Goal: Information Seeking & Learning: Learn about a topic

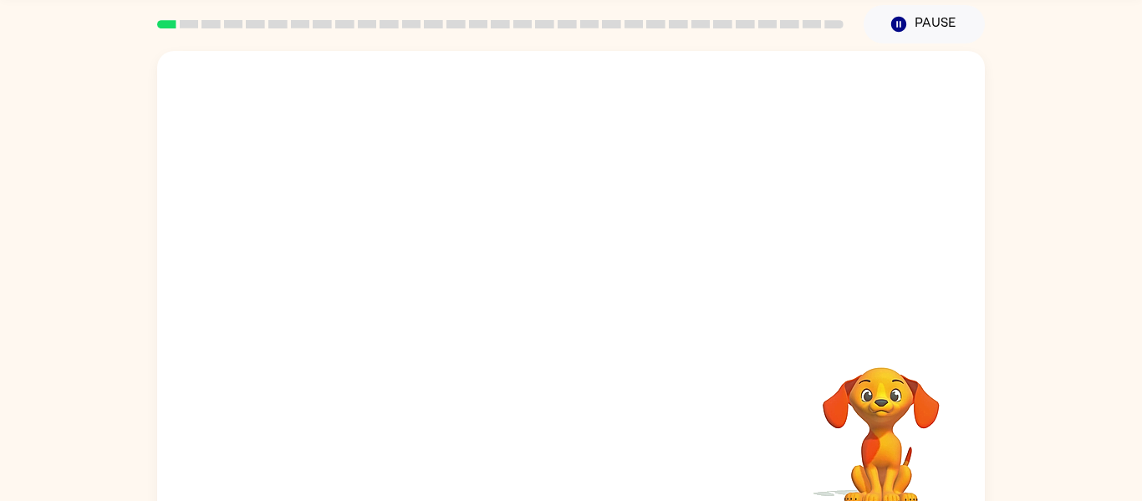
scroll to position [58, 0]
click at [382, 262] on video "Your browser must support playing .mp4 files to use Literably. Please try using…" at bounding box center [571, 193] width 828 height 281
click at [381, 259] on video "Your browser must support playing .mp4 files to use Literably. Please try using…" at bounding box center [571, 193] width 828 height 281
drag, startPoint x: 375, startPoint y: 262, endPoint x: 382, endPoint y: 258, distance: 8.6
click at [382, 258] on video "Your browser must support playing .mp4 files to use Literably. Please try using…" at bounding box center [571, 193] width 828 height 281
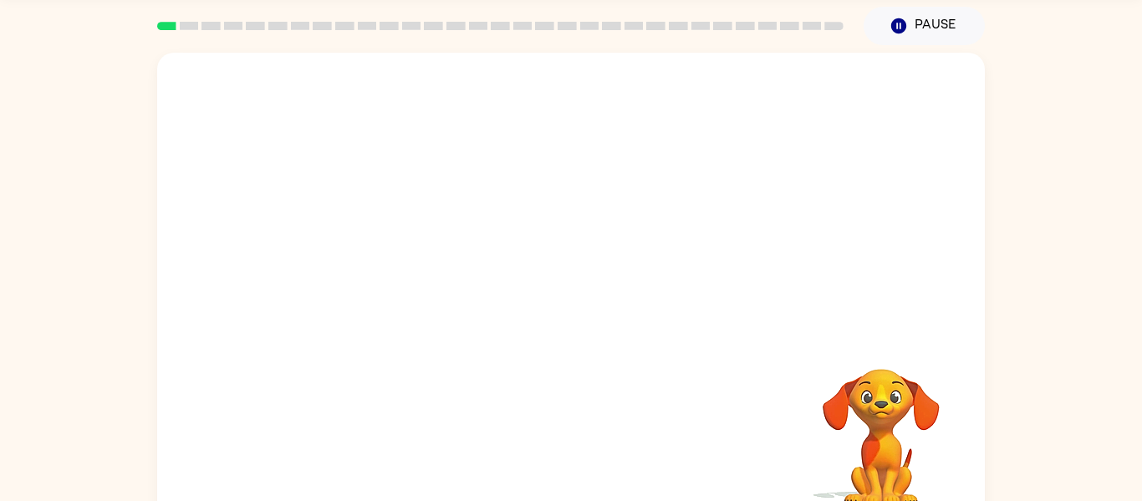
drag, startPoint x: 392, startPoint y: 254, endPoint x: 442, endPoint y: 249, distance: 50.4
click at [442, 249] on video "Your browser must support playing .mp4 files to use Literably. Please try using…" at bounding box center [571, 193] width 828 height 281
click at [379, 258] on video "Your browser must support playing .mp4 files to use Literably. Please try using…" at bounding box center [571, 193] width 828 height 281
click at [377, 267] on video "Your browser must support playing .mp4 files to use Literably. Please try using…" at bounding box center [571, 193] width 828 height 281
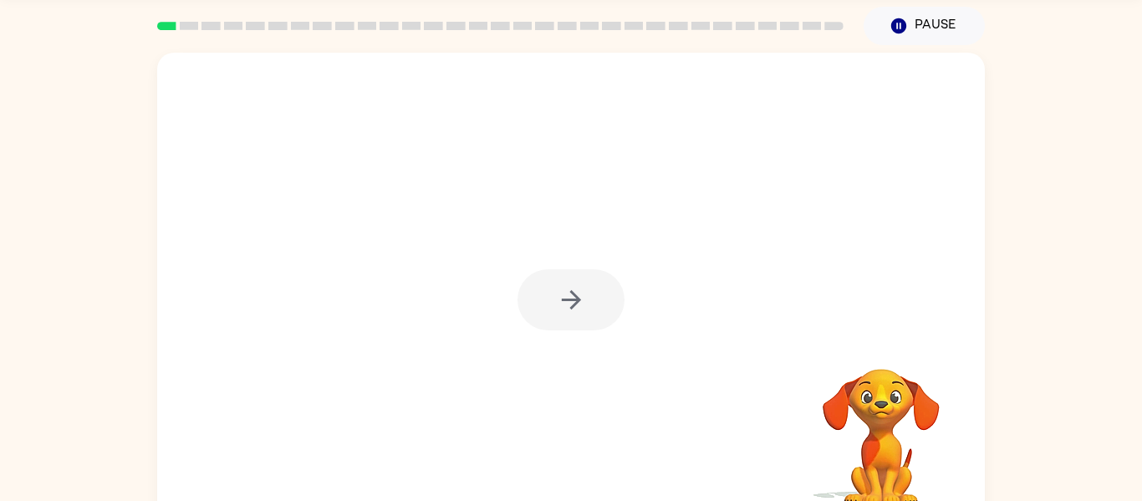
click at [575, 301] on div at bounding box center [571, 299] width 107 height 61
click at [575, 303] on icon "button" at bounding box center [570, 299] width 19 height 19
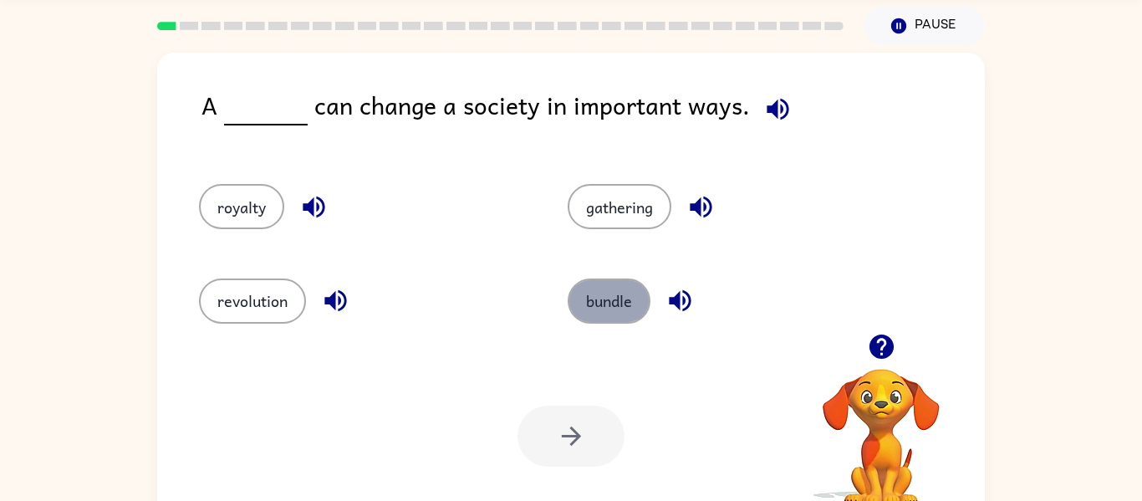
click at [609, 293] on button "bundle" at bounding box center [609, 301] width 83 height 45
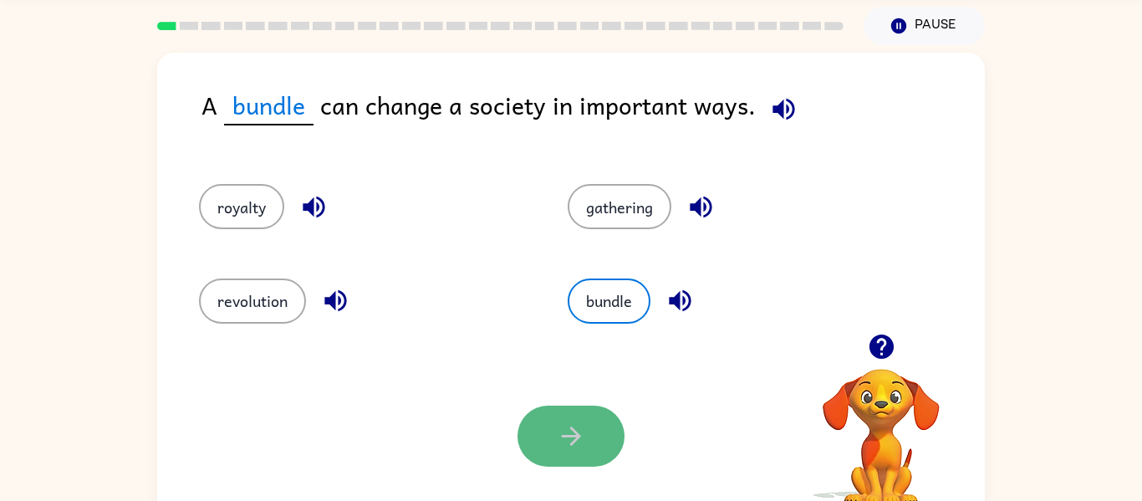
click at [552, 448] on button "button" at bounding box center [571, 436] width 107 height 61
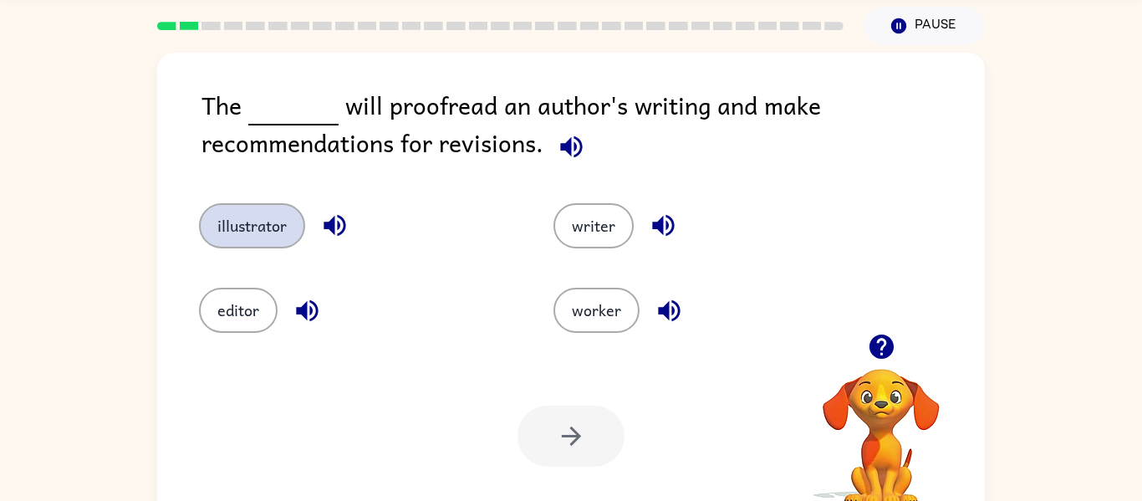
click at [268, 228] on button "illustrator" at bounding box center [252, 225] width 106 height 45
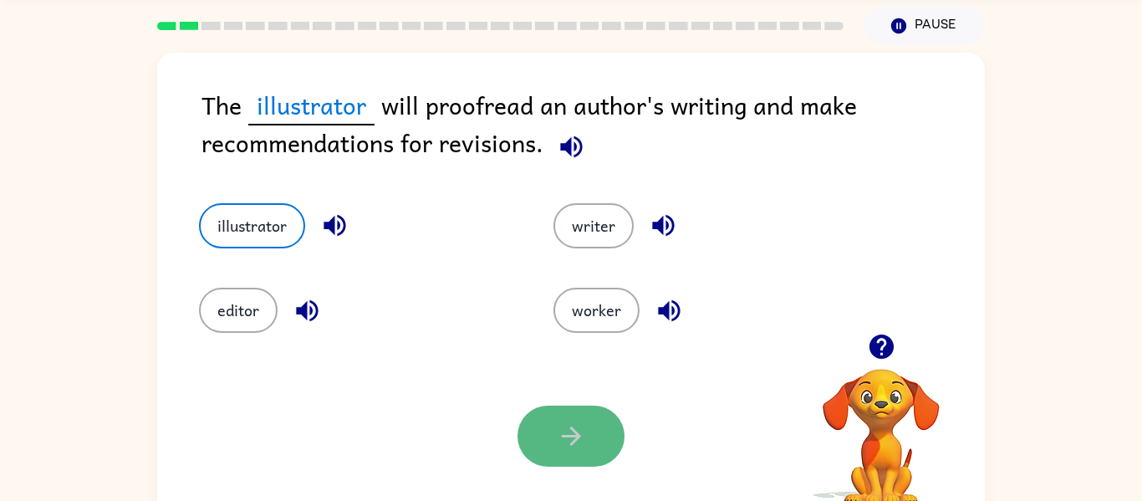
click at [570, 435] on icon "button" at bounding box center [571, 436] width 29 height 29
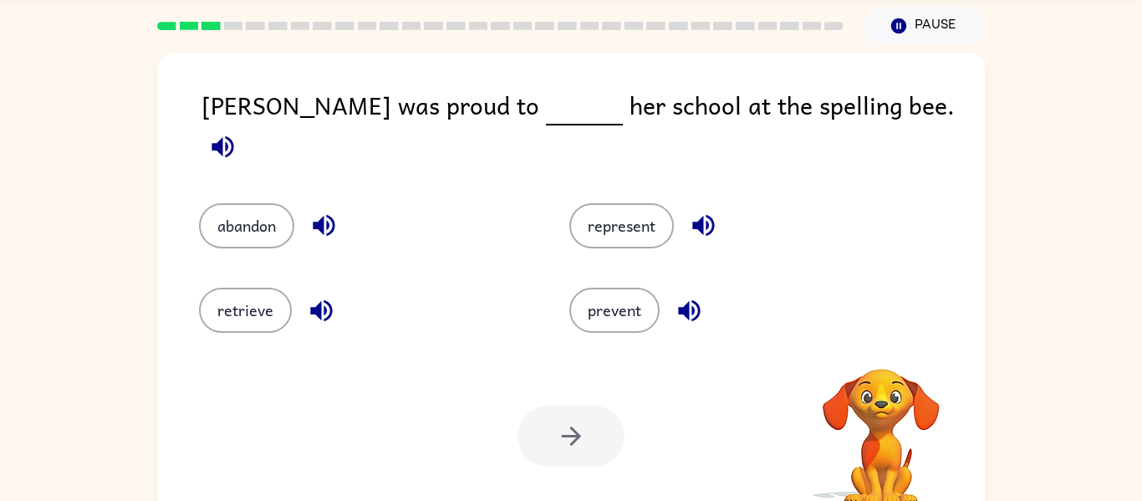
click at [570, 441] on div at bounding box center [571, 436] width 107 height 61
click at [238, 132] on icon "button" at bounding box center [222, 146] width 29 height 29
click at [885, 345] on icon "button" at bounding box center [881, 346] width 29 height 29
click at [695, 304] on icon "button" at bounding box center [689, 310] width 29 height 29
click at [703, 215] on icon "button" at bounding box center [704, 226] width 22 height 22
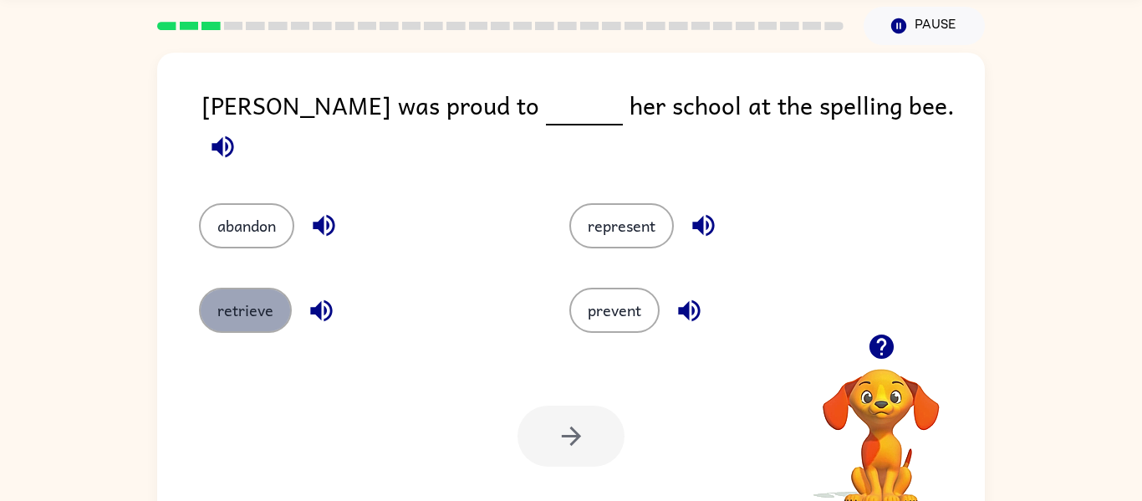
click at [264, 316] on button "retrieve" at bounding box center [245, 310] width 93 height 45
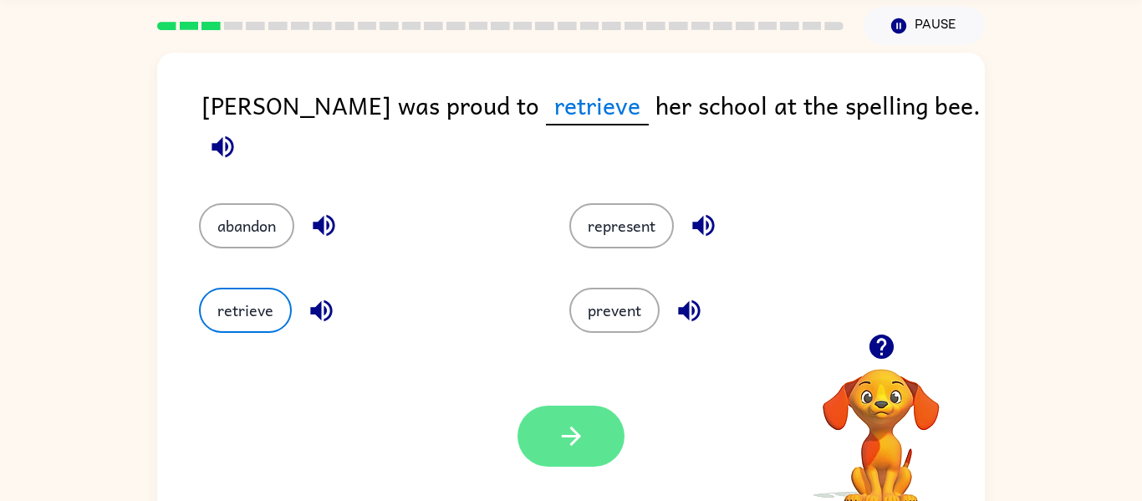
click at [604, 437] on button "button" at bounding box center [571, 436] width 107 height 61
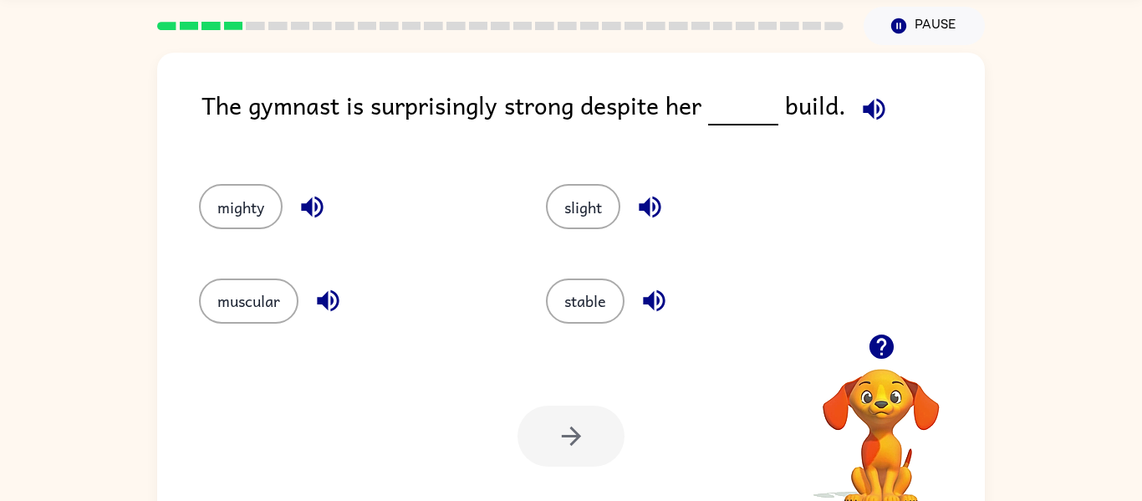
click at [225, 101] on div "The gymnast is surprisingly strong despite her build." at bounding box center [594, 118] width 784 height 64
click at [329, 302] on icon "button" at bounding box center [328, 300] width 29 height 29
click at [272, 314] on button "muscular" at bounding box center [249, 301] width 100 height 45
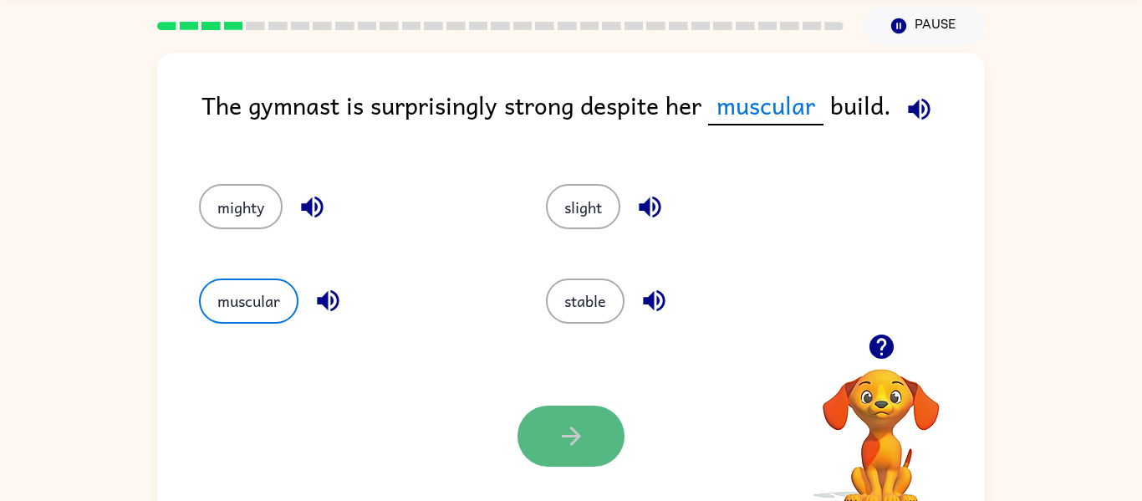
click at [598, 463] on button "button" at bounding box center [571, 436] width 107 height 61
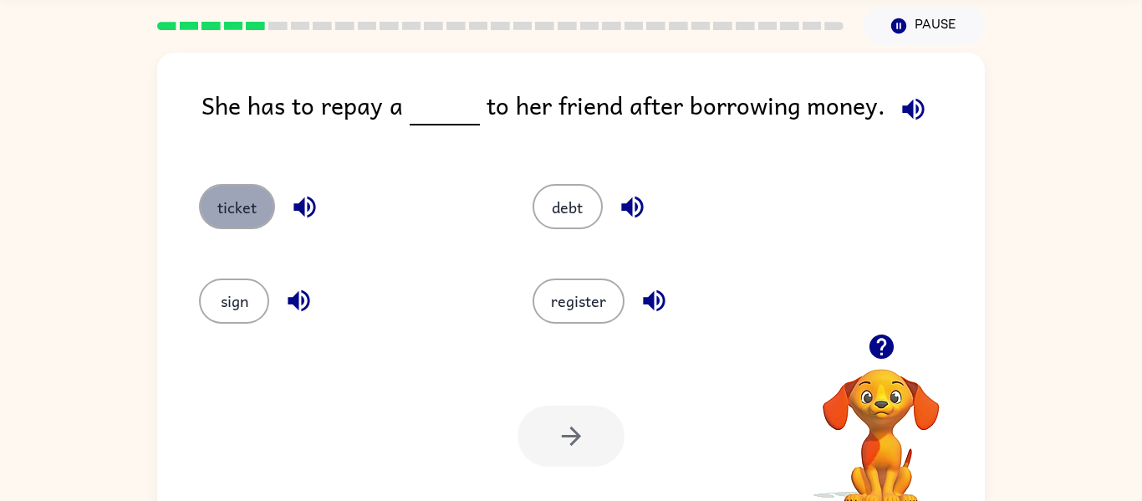
click at [233, 203] on button "ticket" at bounding box center [237, 206] width 76 height 45
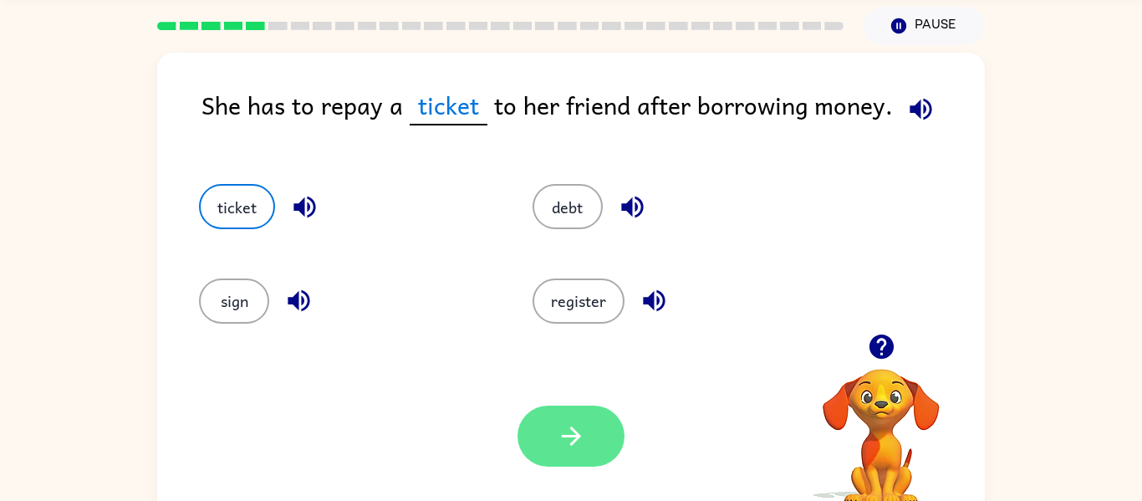
click at [577, 463] on button "button" at bounding box center [571, 436] width 107 height 61
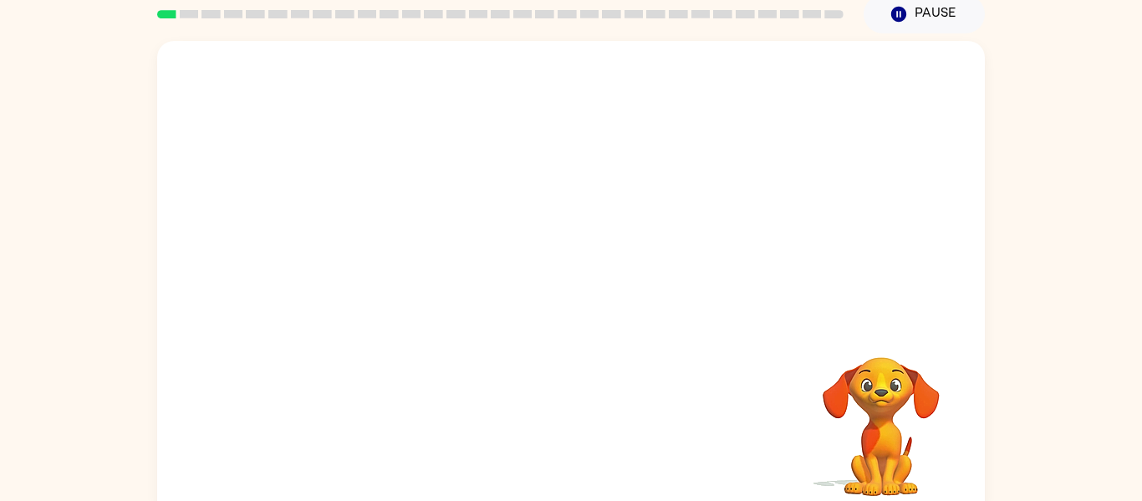
scroll to position [87, 0]
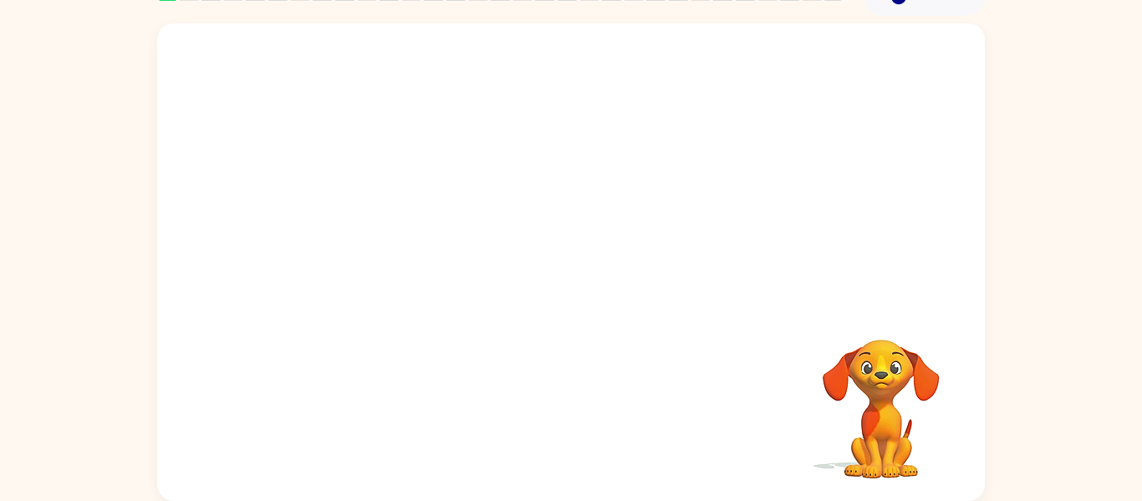
click at [662, 256] on div at bounding box center [571, 163] width 828 height 281
click at [530, 171] on video "Your browser must support playing .mp4 files to use Literably. Please try using…" at bounding box center [571, 163] width 828 height 281
click at [583, 274] on div at bounding box center [571, 270] width 107 height 61
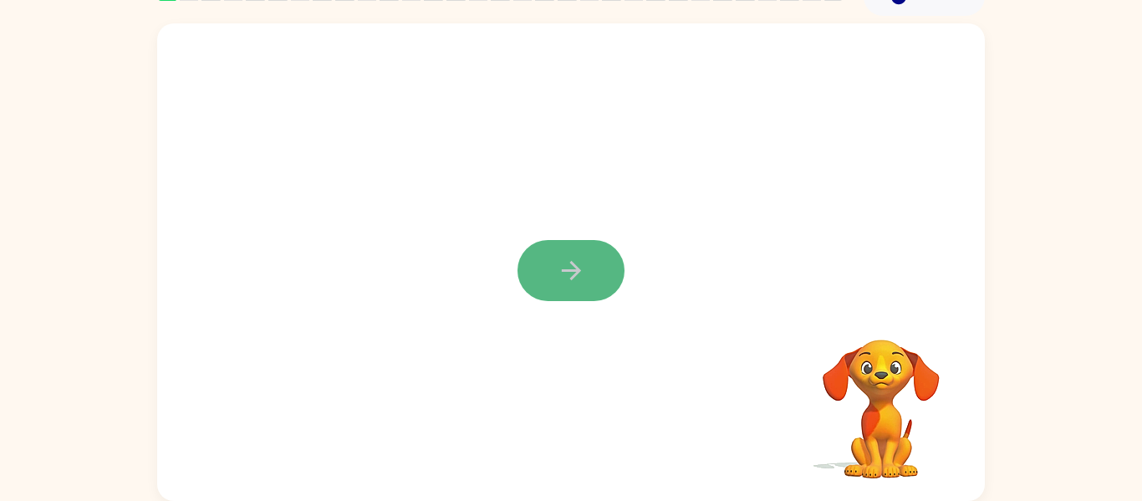
click at [589, 275] on button "button" at bounding box center [571, 270] width 107 height 61
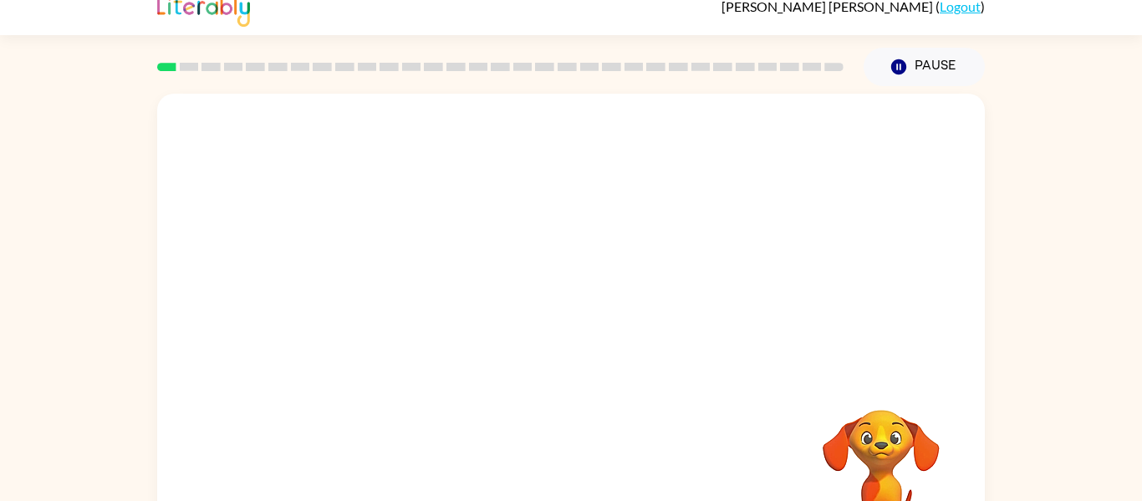
scroll to position [0, 0]
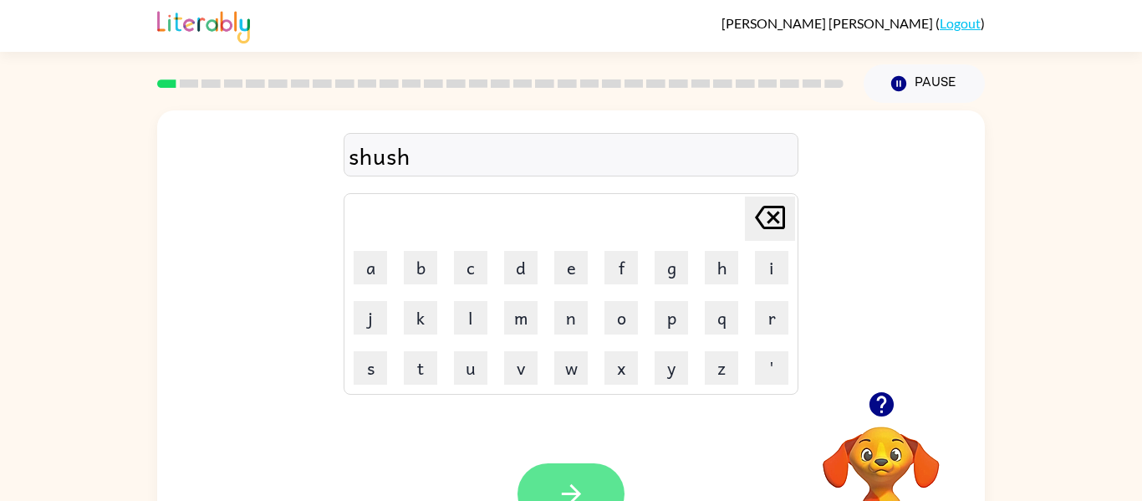
click at [596, 483] on button "button" at bounding box center [571, 493] width 107 height 61
click at [545, 496] on button "button" at bounding box center [571, 493] width 107 height 61
click at [566, 476] on button "button" at bounding box center [571, 493] width 107 height 61
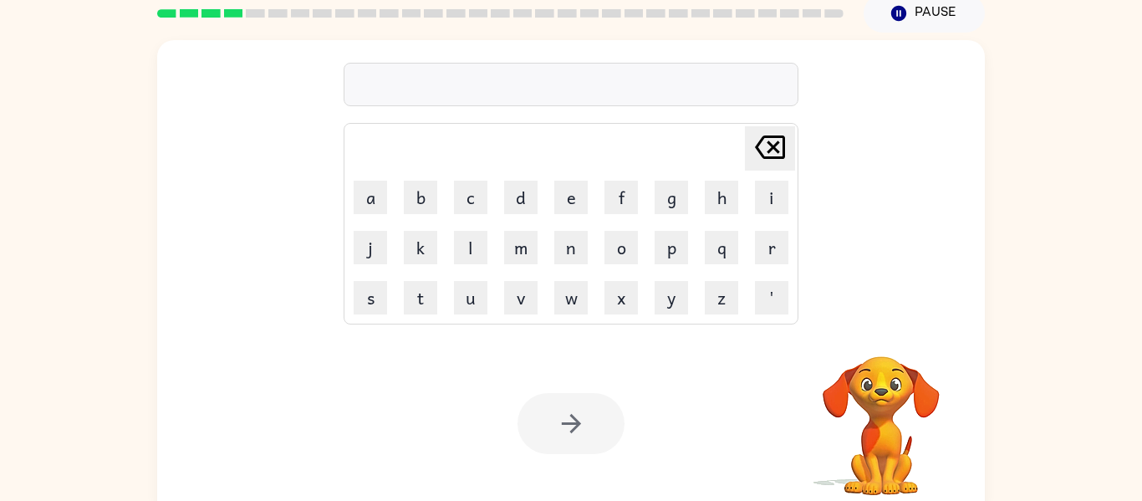
scroll to position [87, 0]
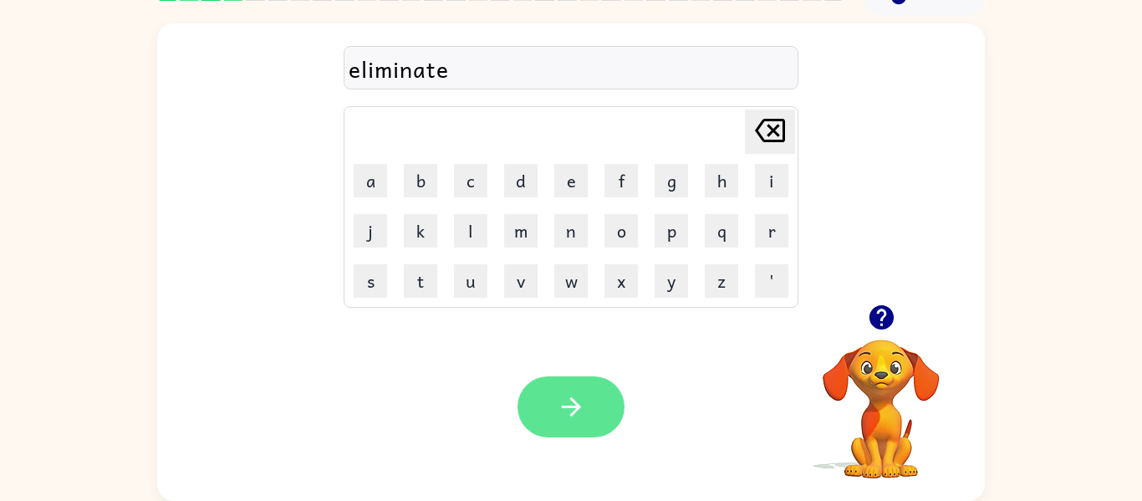
click at [558, 430] on button "button" at bounding box center [571, 406] width 107 height 61
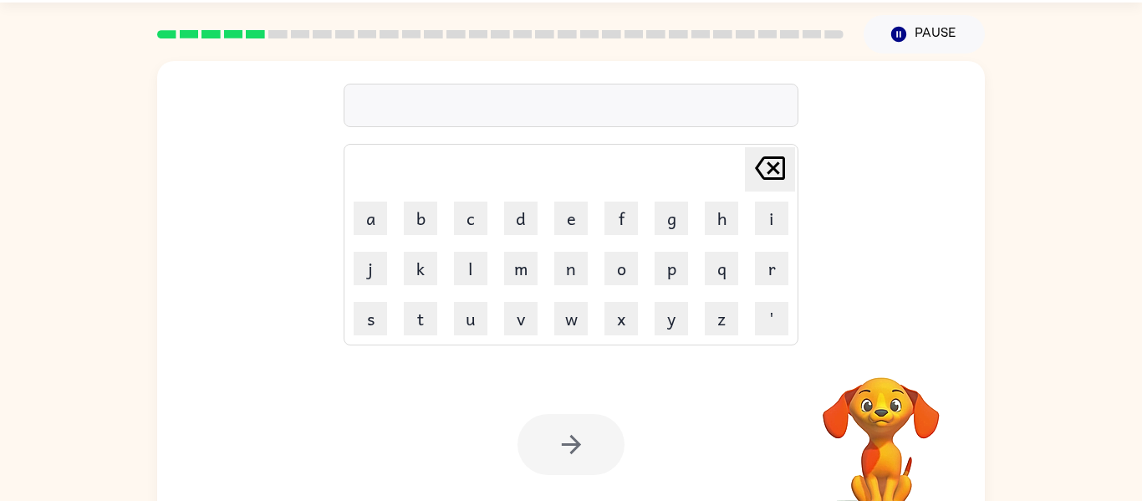
scroll to position [0, 0]
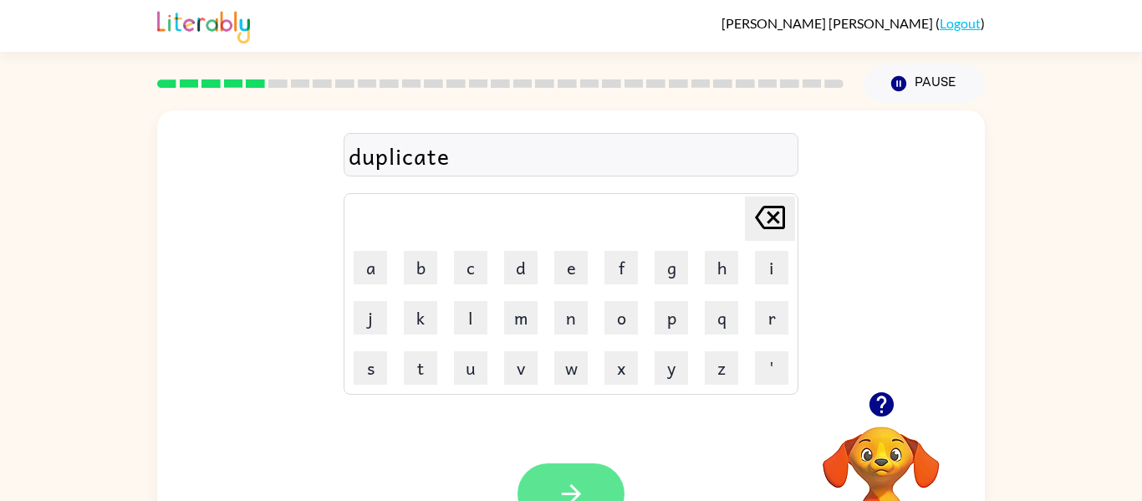
click at [607, 489] on button "button" at bounding box center [571, 493] width 107 height 61
click at [568, 495] on icon "button" at bounding box center [571, 493] width 29 height 29
click at [591, 486] on button "button" at bounding box center [571, 493] width 107 height 61
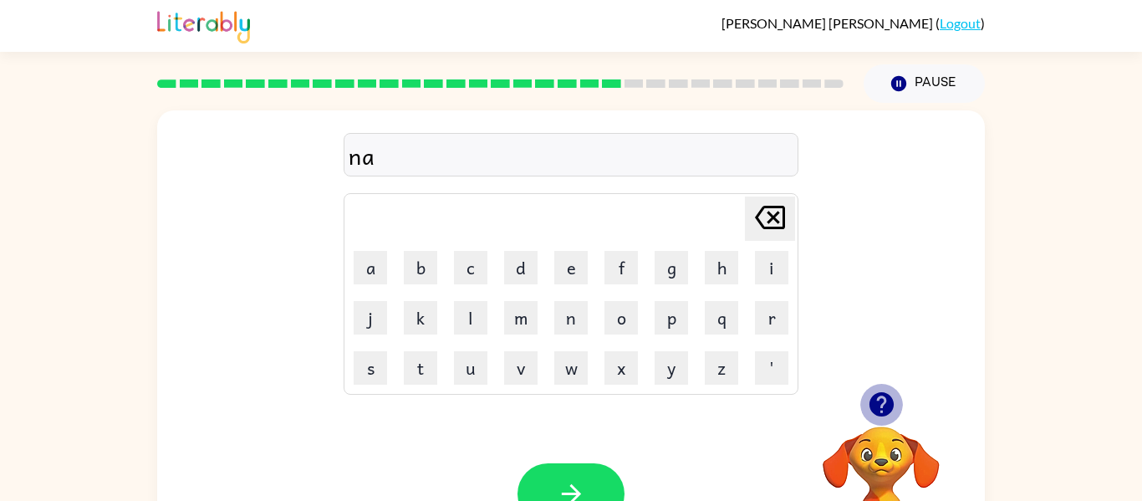
click at [881, 419] on button "button" at bounding box center [882, 404] width 43 height 43
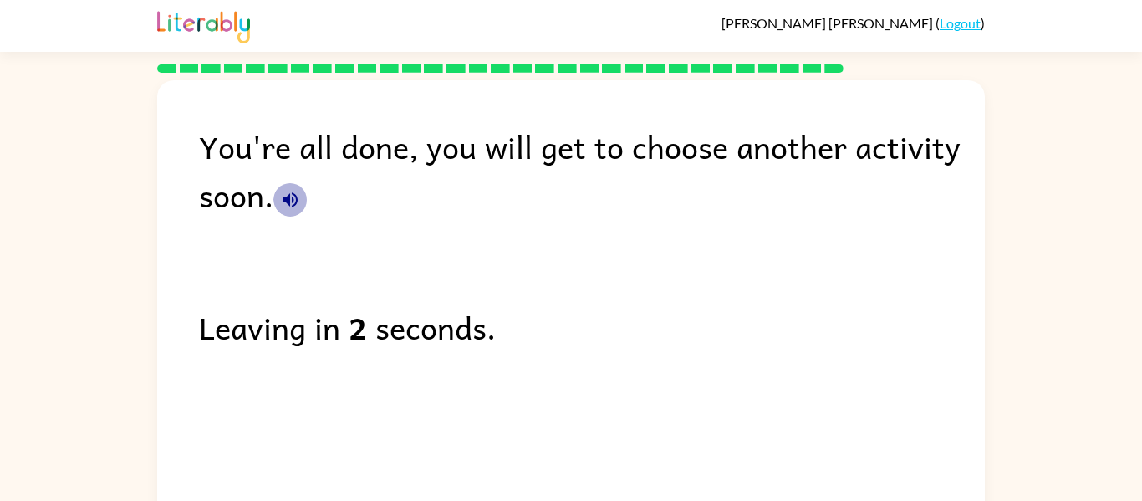
click at [296, 202] on icon "button" at bounding box center [290, 199] width 15 height 15
